Goal: Use online tool/utility: Utilize a website feature to perform a specific function

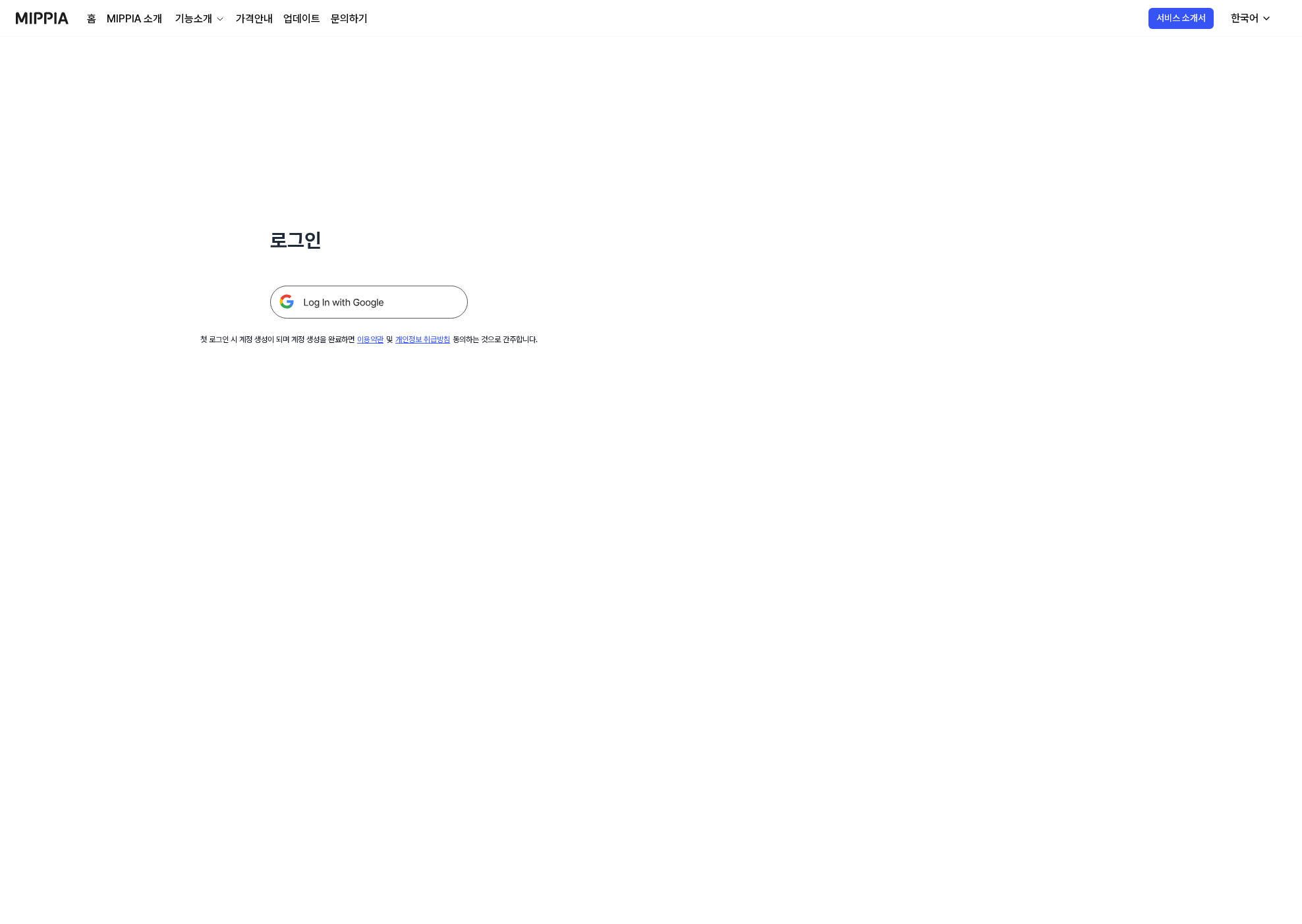
click at [358, 306] on img at bounding box center [369, 302] width 198 height 33
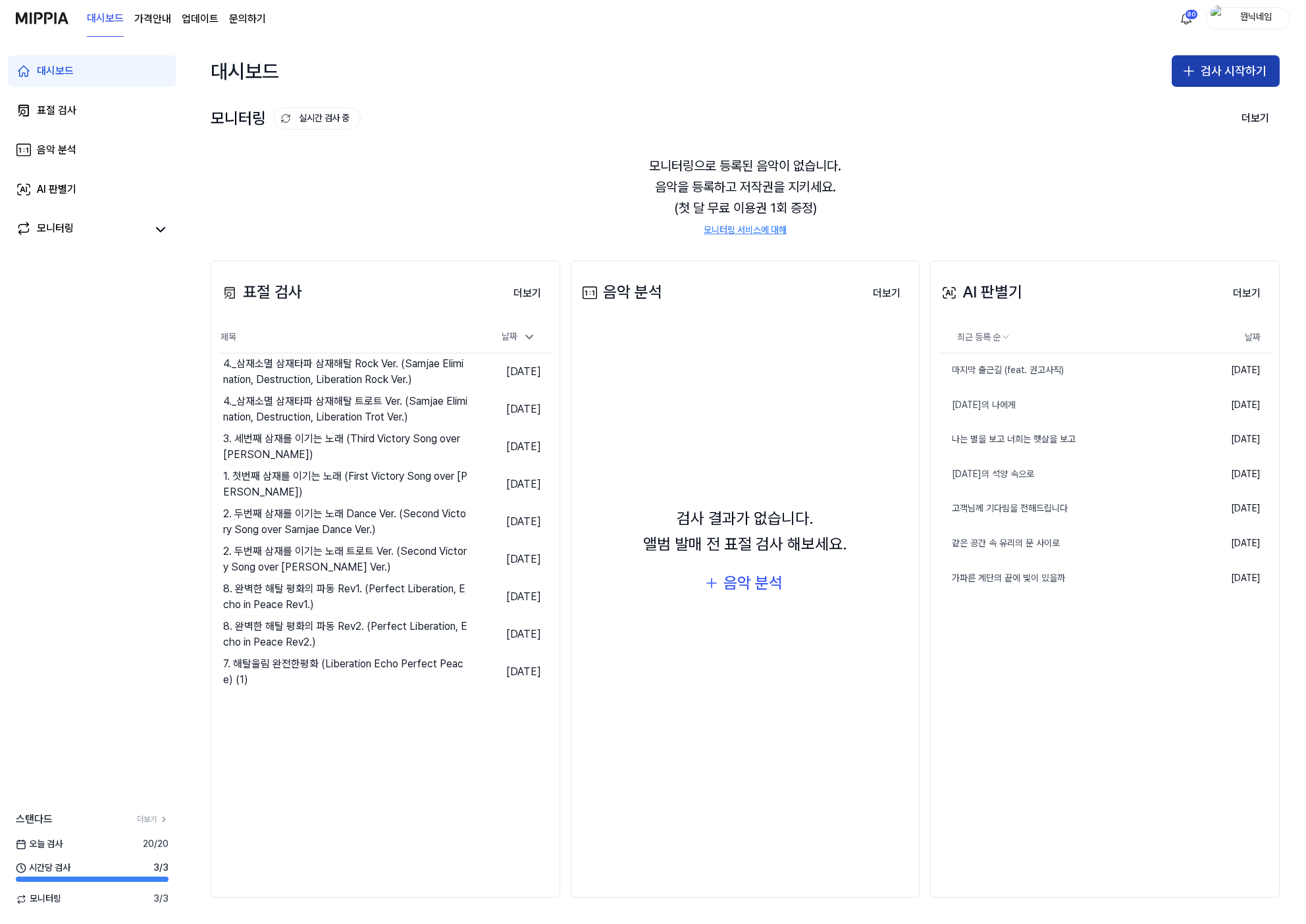
click at [1201, 77] on button "검사 시작하기" at bounding box center [1225, 71] width 108 height 31
click at [1185, 117] on button "표절 검사" at bounding box center [1201, 107] width 146 height 23
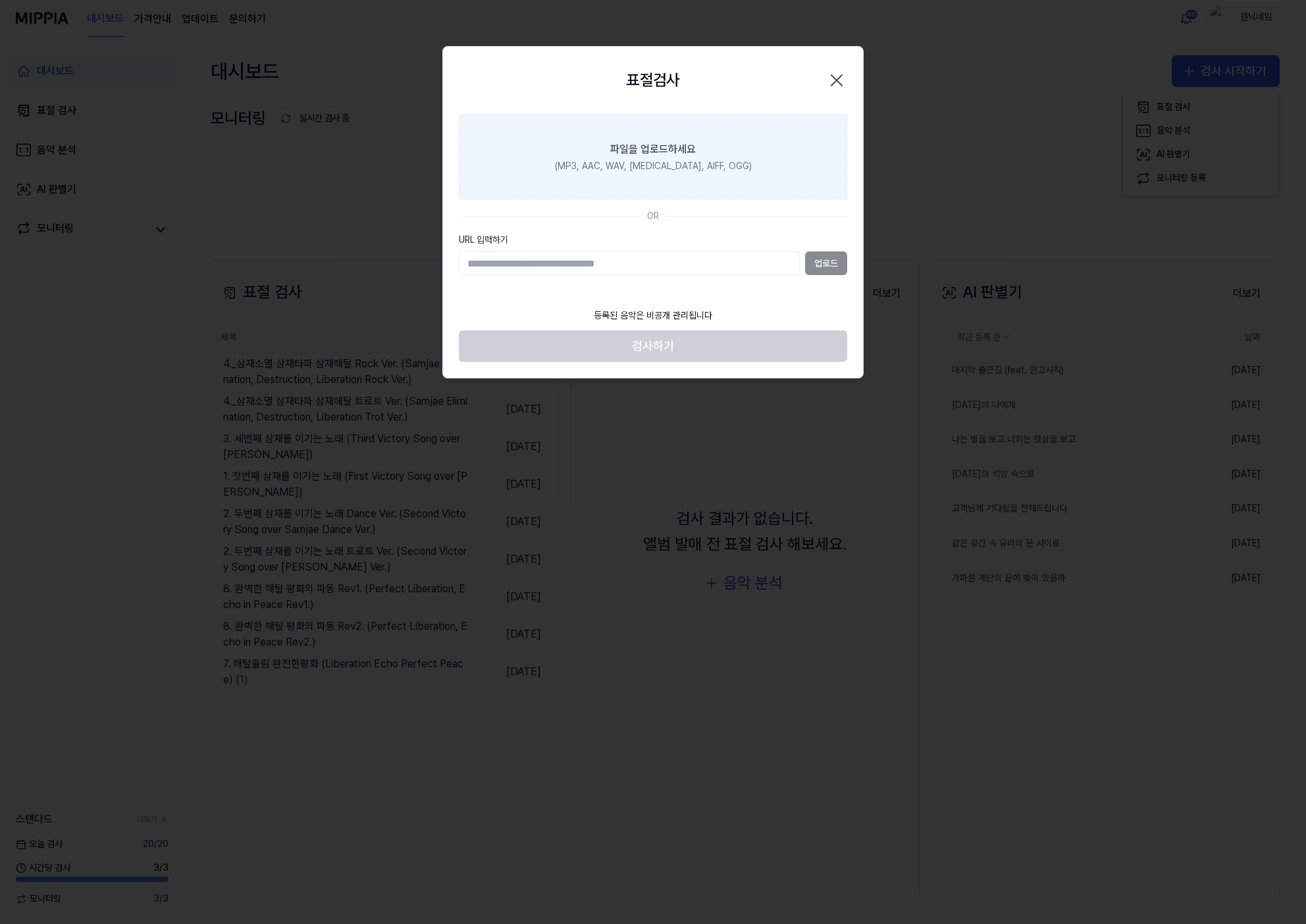
click at [683, 153] on div "파일을 업로드하세요" at bounding box center [653, 150] width 86 height 16
click at [0, 0] on input "파일을 업로드하세요 (MP3, AAC, WAV, [MEDICAL_DATA], AIFF, OGG)" at bounding box center [0, 0] width 0 height 0
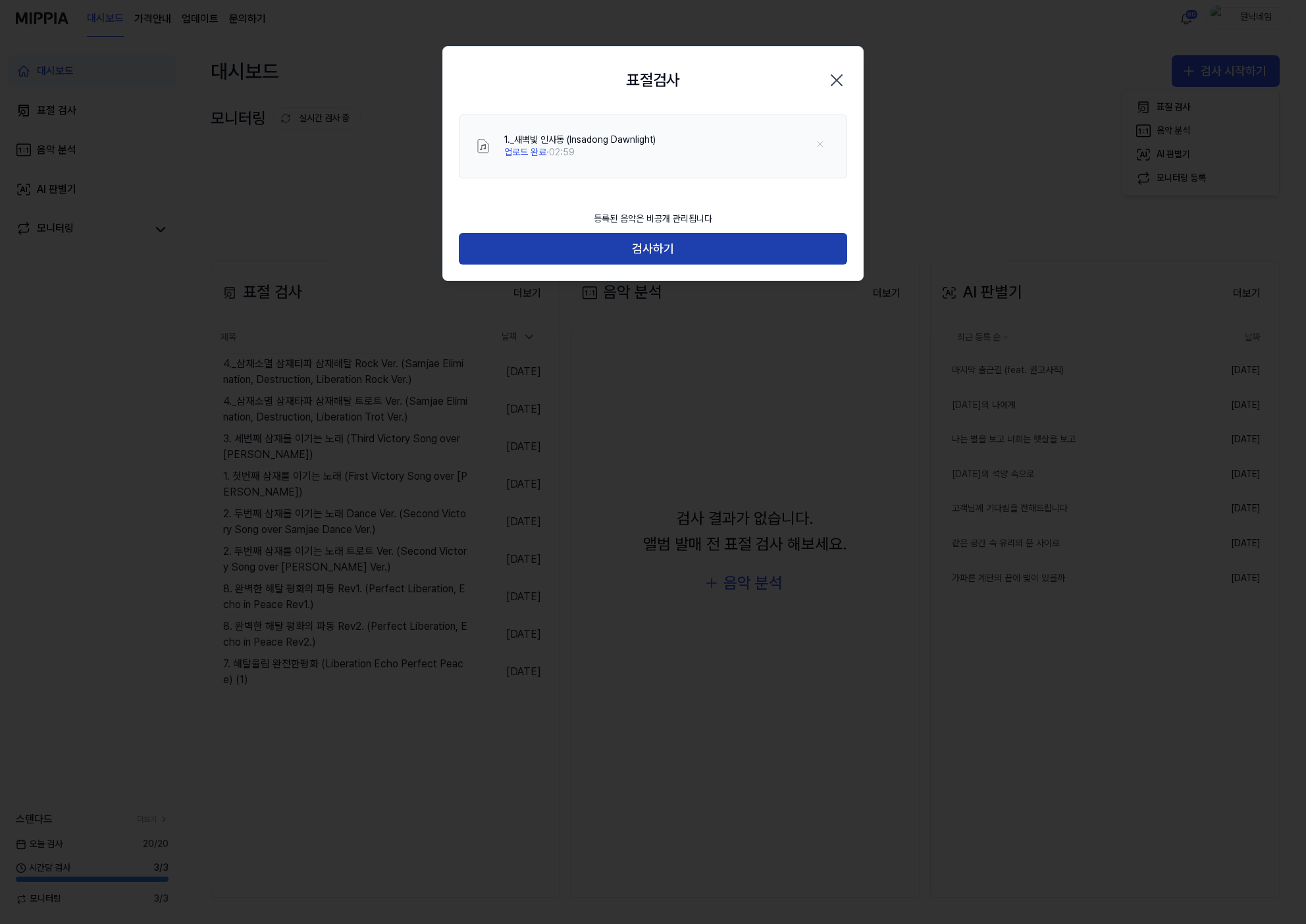
click at [644, 245] on button "검사하기" at bounding box center [653, 249] width 388 height 31
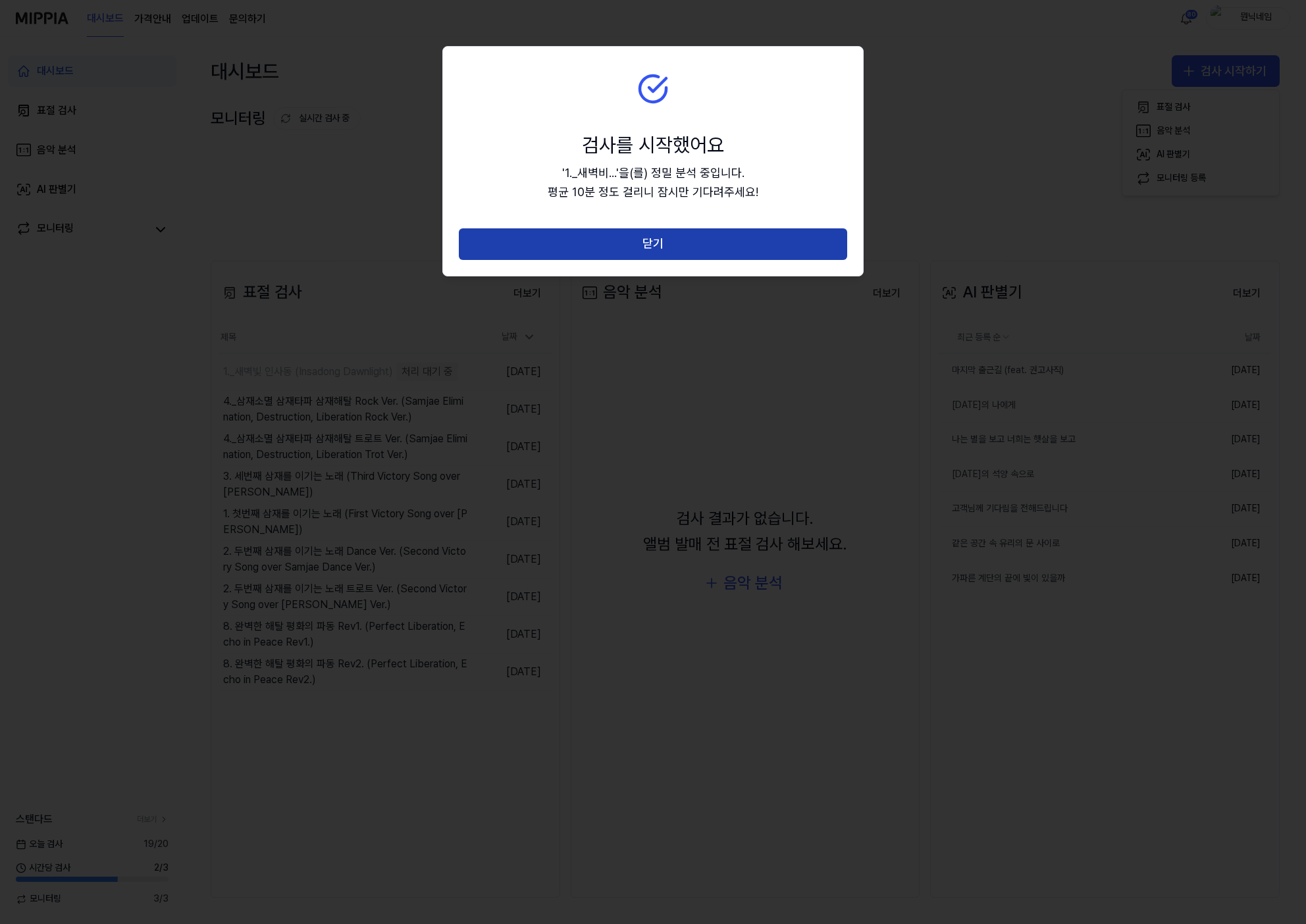
click at [657, 243] on button "닫기" at bounding box center [653, 244] width 388 height 31
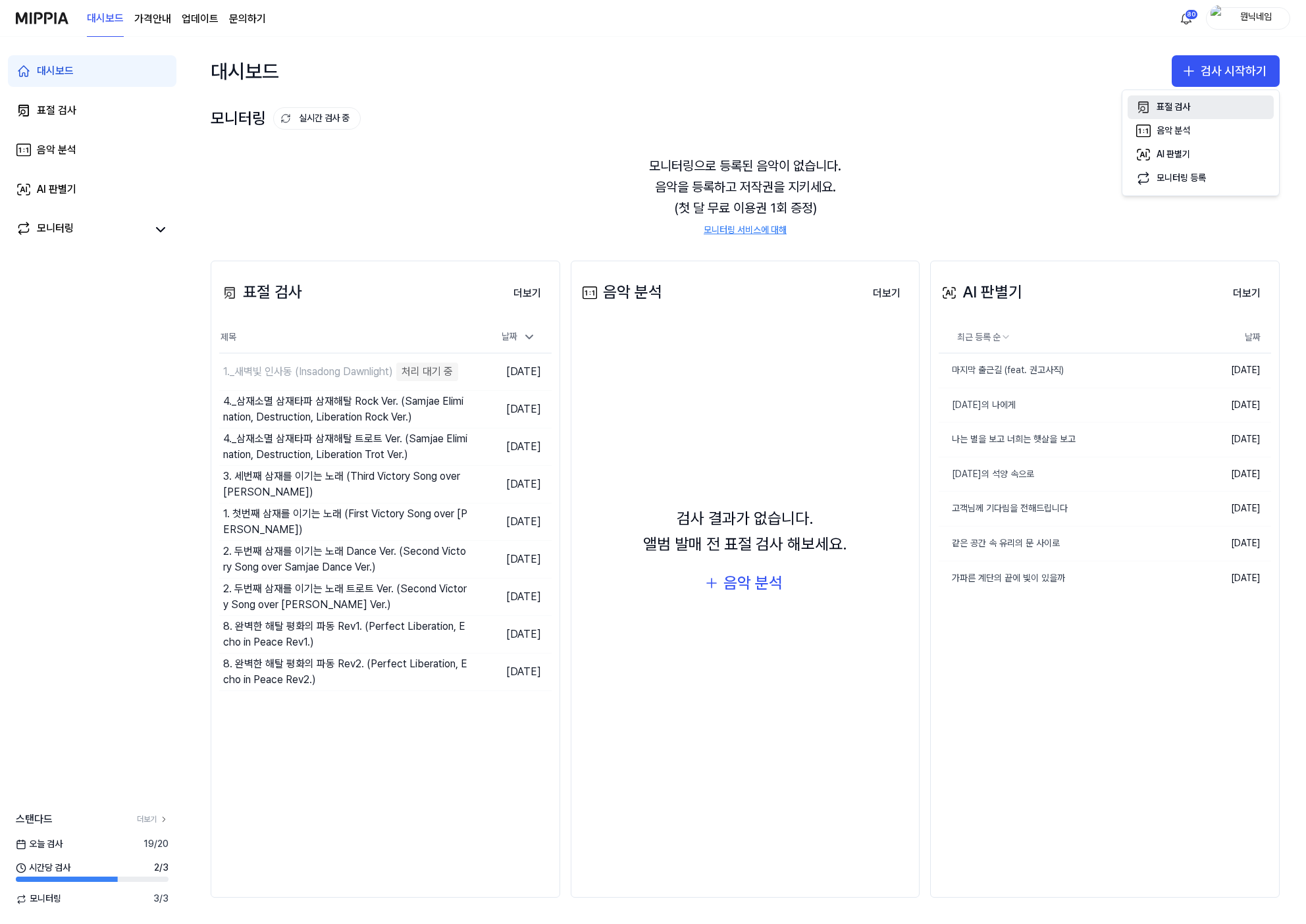
click at [1169, 111] on div "표절 검사" at bounding box center [1173, 108] width 34 height 14
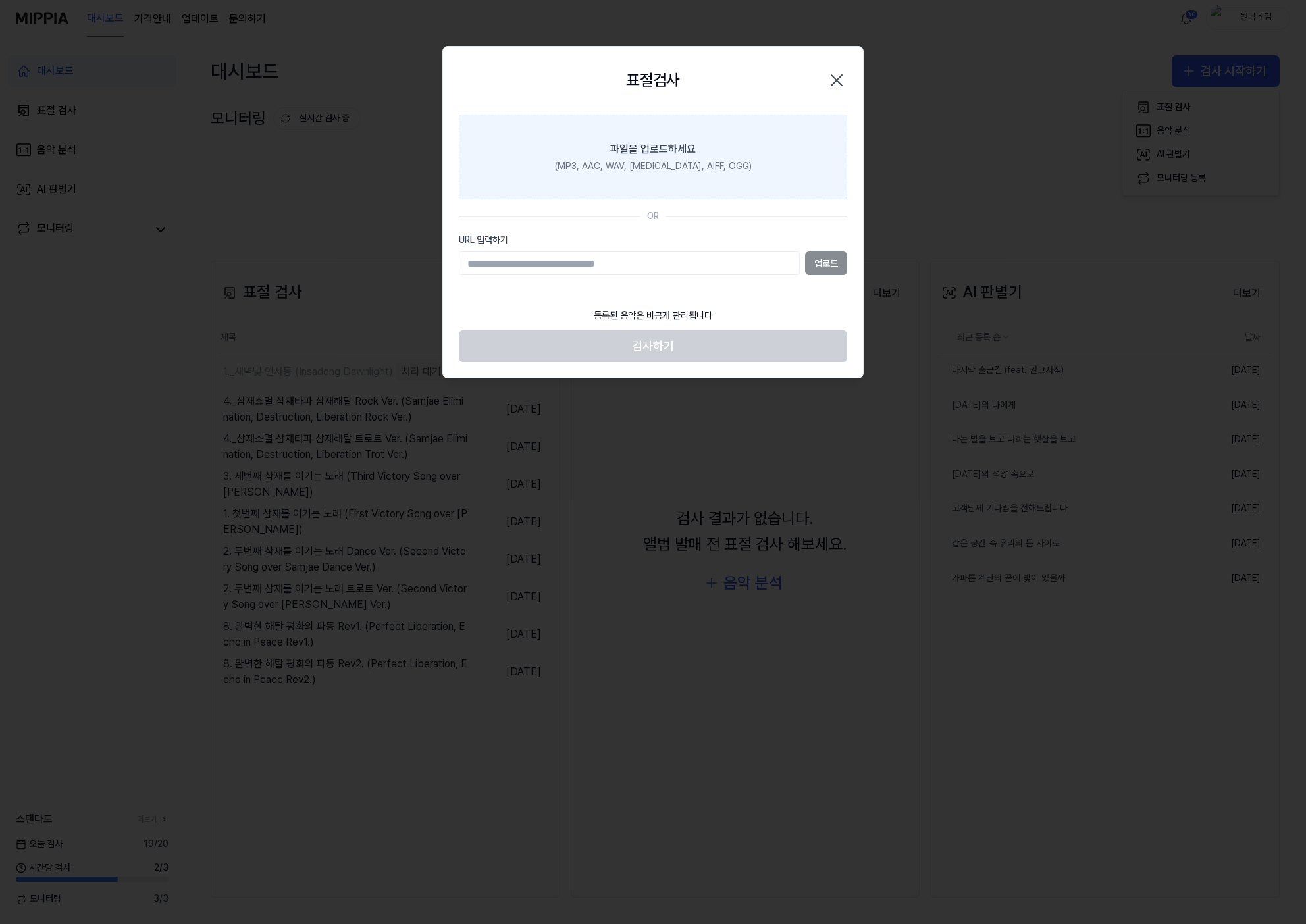
click at [724, 131] on label "파일을 업로드하세요 (MP3, AAC, WAV, [MEDICAL_DATA], AIFF, OGG)" at bounding box center [653, 158] width 388 height 86
click at [0, 0] on input "파일을 업로드하세요 (MP3, AAC, WAV, [MEDICAL_DATA], AIFF, OGG)" at bounding box center [0, 0] width 0 height 0
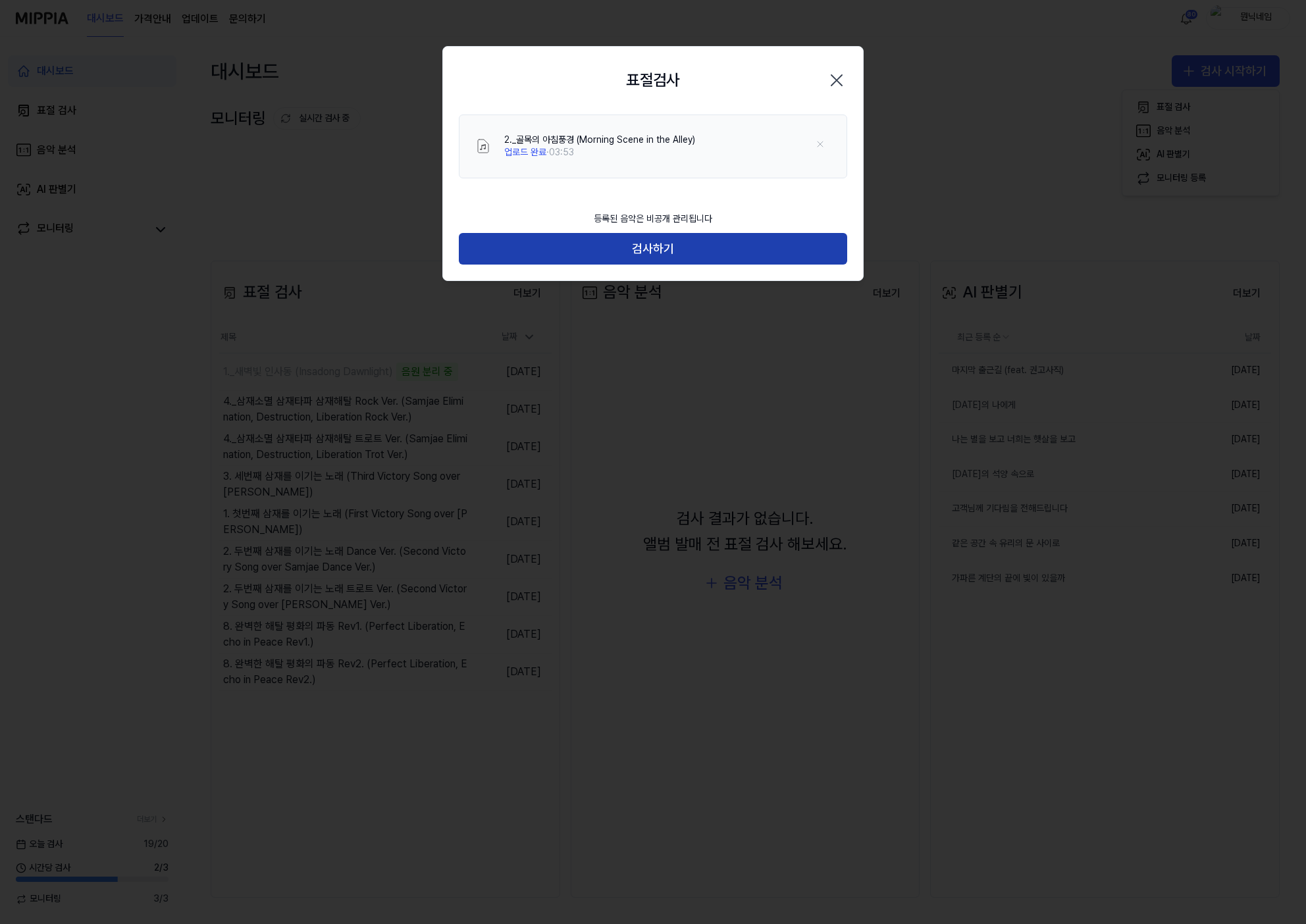
click at [635, 239] on button "검사하기" at bounding box center [653, 249] width 388 height 31
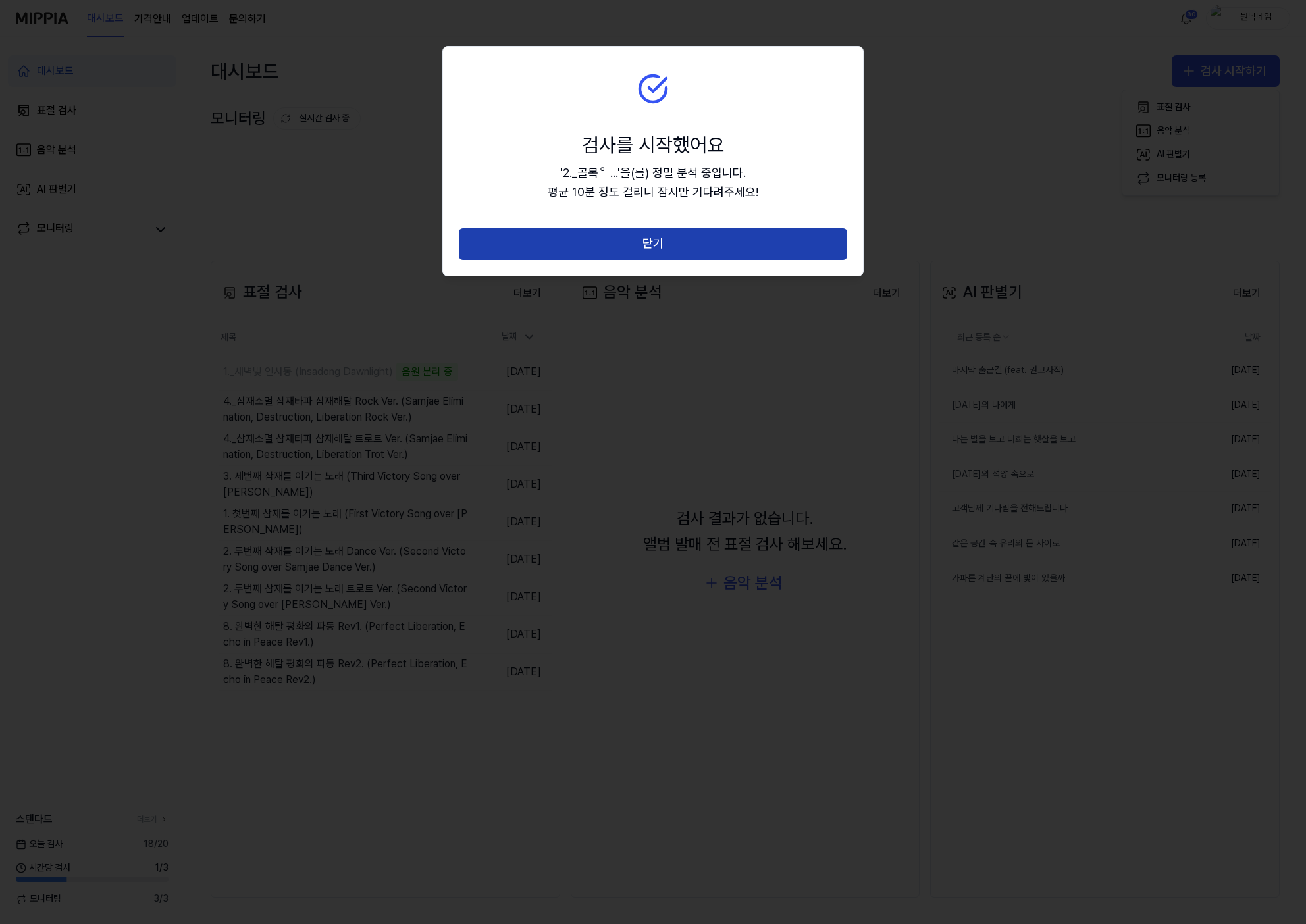
click at [635, 243] on button "닫기" at bounding box center [653, 244] width 388 height 31
